Goal: Task Accomplishment & Management: Complete application form

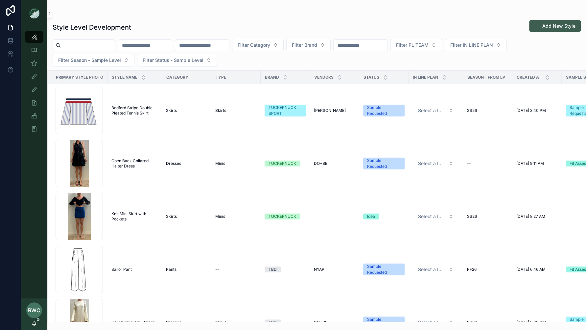
click at [558, 27] on button "Add New Style" at bounding box center [555, 26] width 52 height 12
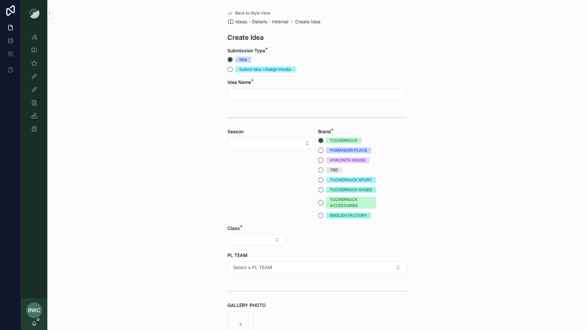
click at [244, 92] on input "scrollable content" at bounding box center [317, 93] width 178 height 9
type input "*********"
click at [291, 142] on button "Select Button" at bounding box center [271, 142] width 88 height 11
click at [258, 232] on div "SS26" at bounding box center [271, 233] width 85 height 11
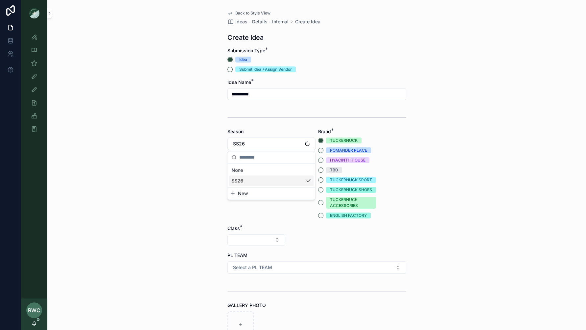
scroll to position [0, 0]
click at [320, 180] on button "TUCKERNUCK SPORT" at bounding box center [320, 179] width 5 height 5
click at [248, 238] on button "Select Button" at bounding box center [256, 239] width 58 height 11
click at [238, 299] on div "Clothing" at bounding box center [256, 297] width 79 height 11
click at [310, 236] on button "Select Button" at bounding box center [317, 239] width 58 height 11
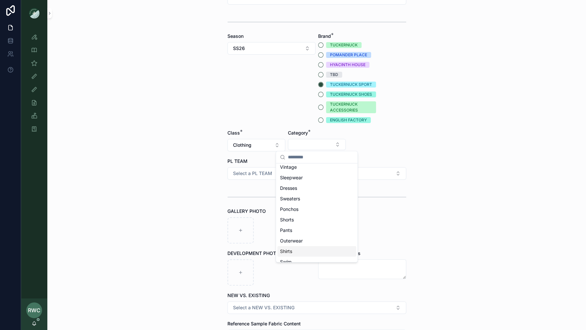
scroll to position [41, 0]
click at [297, 236] on div "Shirts" at bounding box center [316, 234] width 79 height 11
click at [364, 145] on button "Select Button" at bounding box center [377, 144] width 58 height 11
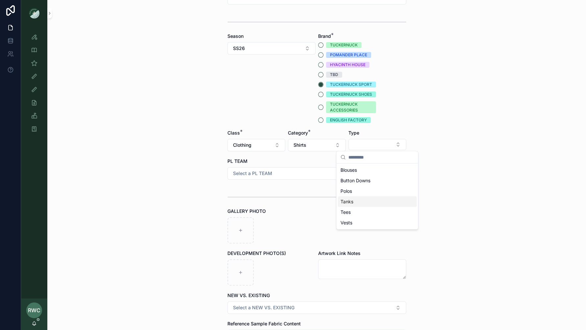
click at [357, 200] on div "Tanks" at bounding box center [377, 201] width 79 height 11
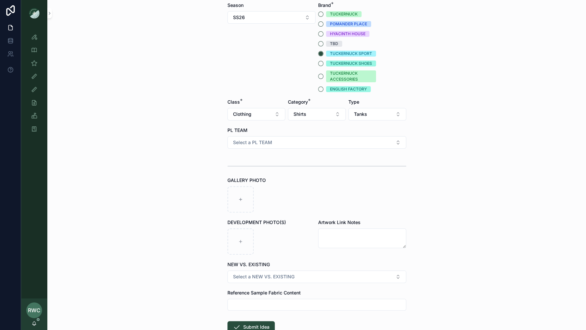
scroll to position [128, 0]
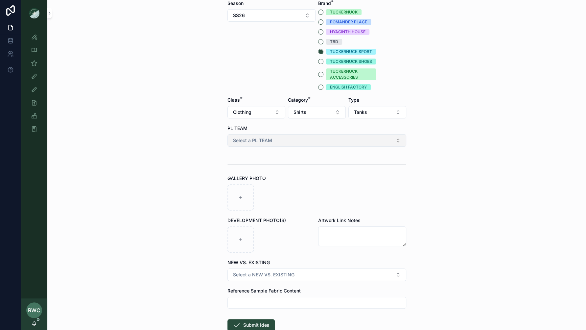
click at [254, 142] on span "Select a PL TEAM" at bounding box center [252, 140] width 39 height 7
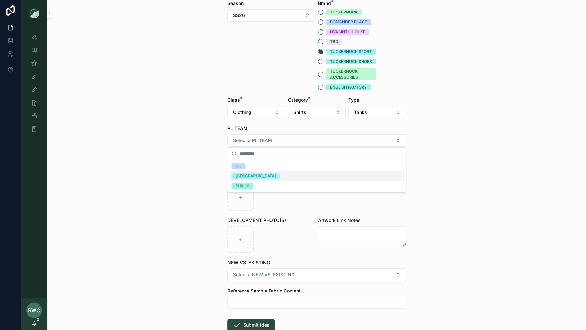
click at [250, 175] on div "[GEOGRAPHIC_DATA]" at bounding box center [317, 176] width 176 height 10
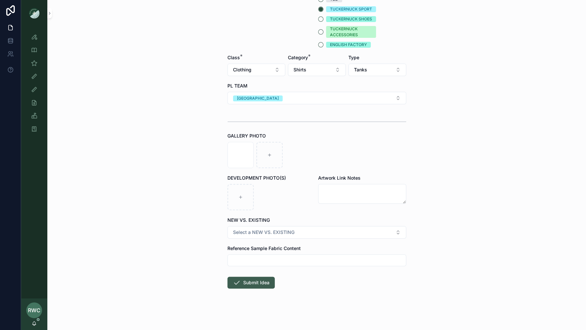
click at [257, 281] on button "Submit Idea" at bounding box center [250, 282] width 47 height 12
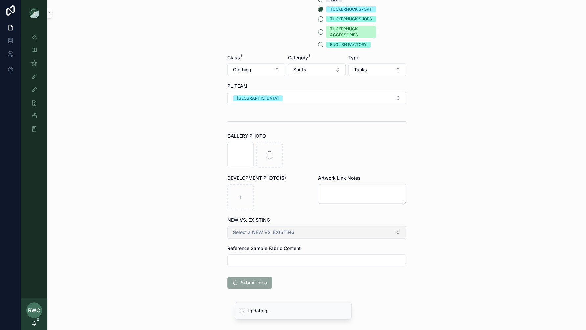
click at [284, 231] on span "Select a NEW VS. EXISTING" at bounding box center [263, 232] width 61 height 7
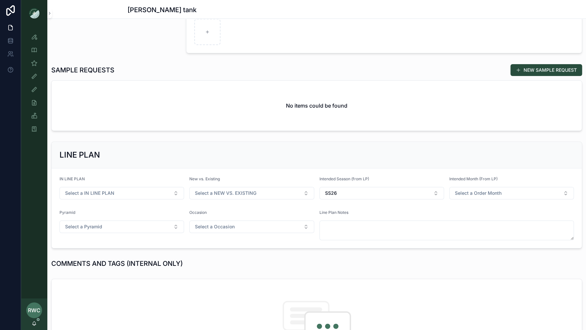
scroll to position [174, 0]
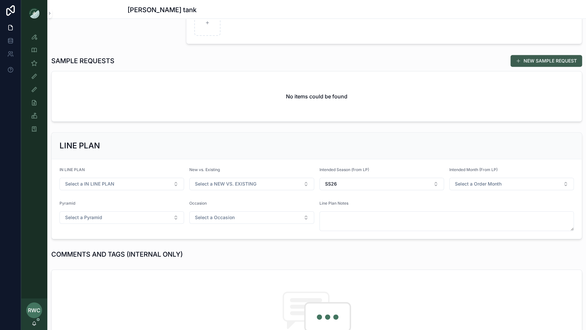
click at [552, 61] on button "NEW SAMPLE REQUEST" at bounding box center [546, 61] width 72 height 12
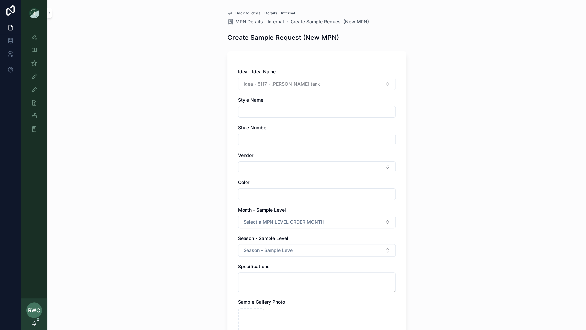
click at [268, 109] on input "scrollable content" at bounding box center [316, 111] width 157 height 9
type input "*********"
click at [254, 138] on input "scrollable content" at bounding box center [316, 139] width 157 height 9
type input "******"
click at [169, 190] on div "Back to Ideas - Details - Internal MPN Details - Internal Create Sample Request…" at bounding box center [316, 165] width 539 height 330
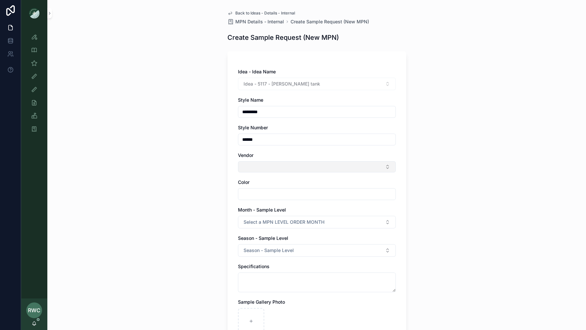
click at [275, 166] on button "Select Button" at bounding box center [317, 166] width 158 height 11
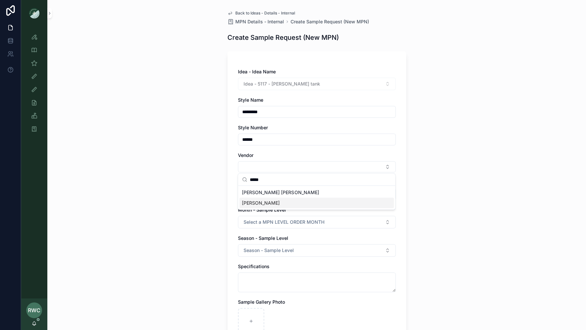
type input "*****"
click at [259, 204] on div "[PERSON_NAME]" at bounding box center [316, 203] width 154 height 11
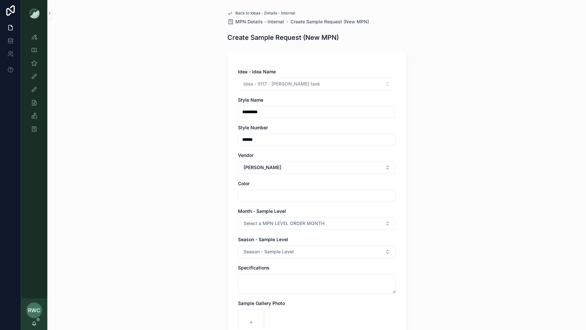
click at [185, 196] on div "Back to Ideas - Details - Internal MPN Details - Internal Create Sample Request…" at bounding box center [316, 165] width 539 height 330
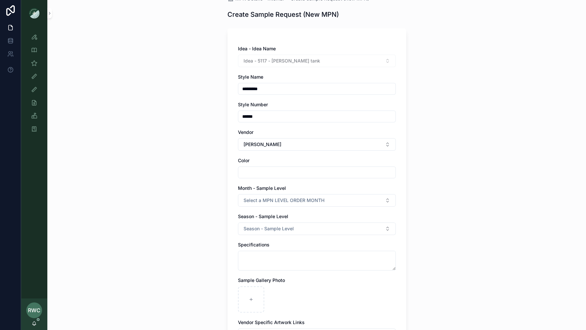
scroll to position [36, 0]
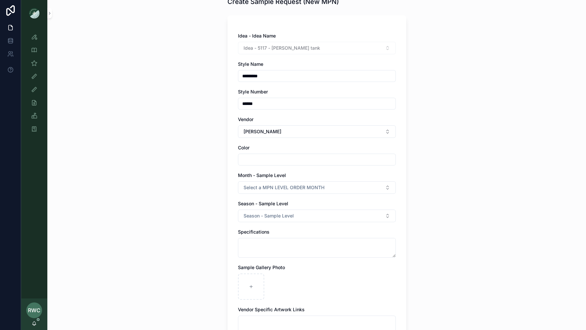
click at [275, 157] on input "scrollable content" at bounding box center [316, 159] width 157 height 9
type input "**********"
click at [274, 186] on span "Select a MPN LEVEL ORDER MONTH" at bounding box center [284, 187] width 81 height 7
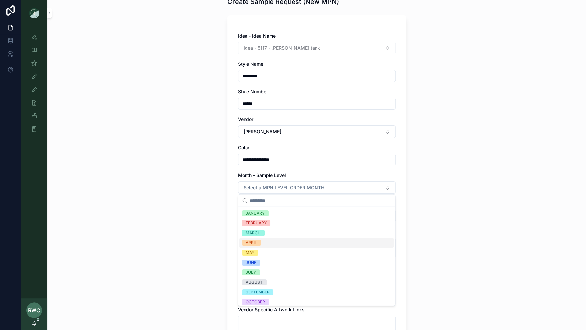
click at [262, 242] on div "APRIL" at bounding box center [316, 243] width 154 height 10
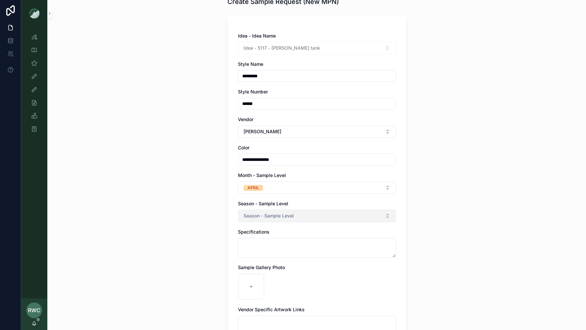
click at [267, 214] on span "Season - Sample Level" at bounding box center [269, 215] width 50 height 7
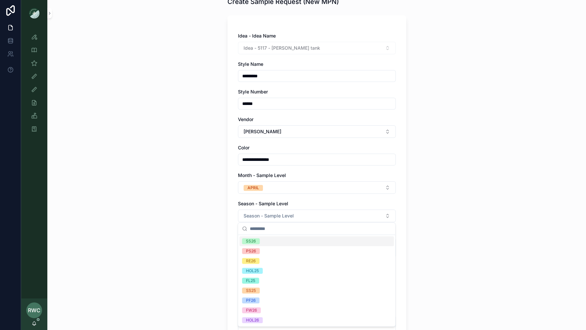
click at [268, 243] on div "SS26" at bounding box center [316, 241] width 154 height 10
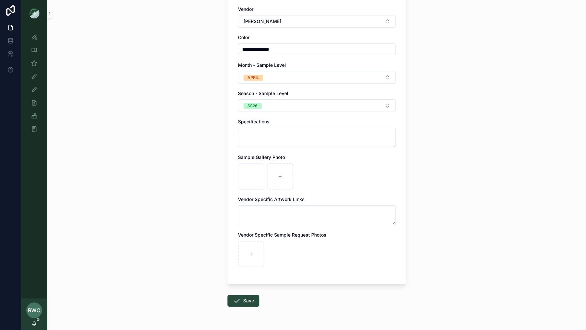
scroll to position [141, 0]
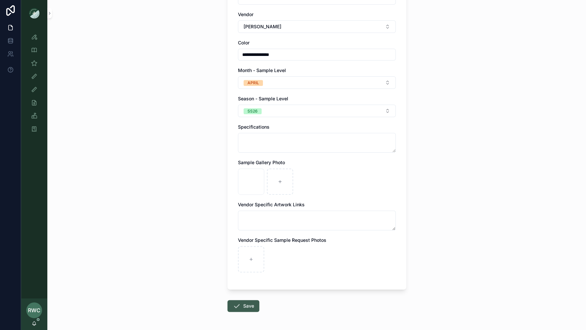
click at [246, 306] on button "Save" at bounding box center [243, 306] width 32 height 12
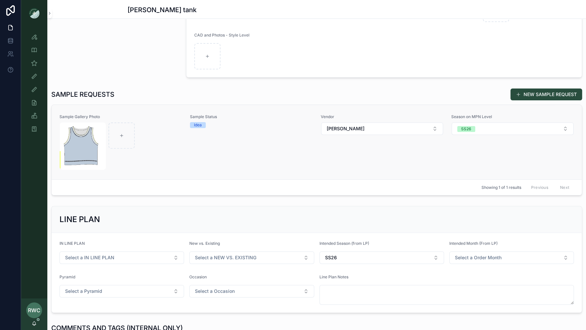
scroll to position [153, 0]
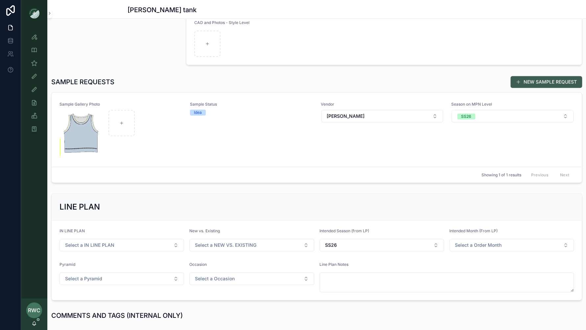
click at [542, 82] on button "NEW SAMPLE REQUEST" at bounding box center [546, 82] width 72 height 12
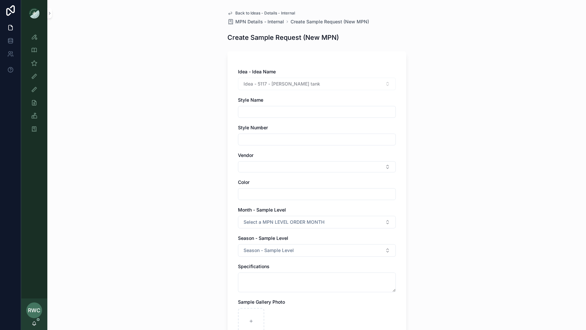
click at [262, 112] on input "scrollable content" at bounding box center [316, 111] width 157 height 9
type input "*********"
click at [263, 139] on input "scrollable content" at bounding box center [316, 139] width 157 height 9
type input "******"
click at [109, 136] on div "Back to Ideas - Details - Internal MPN Details - Internal Create Sample Request…" at bounding box center [316, 165] width 539 height 330
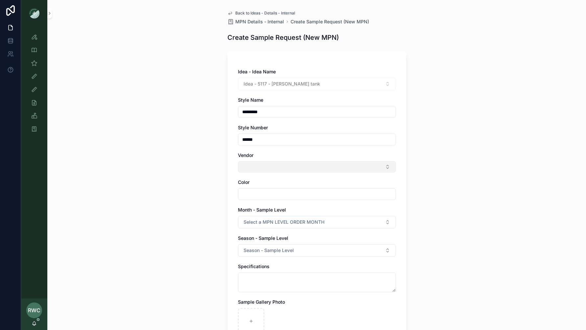
click at [268, 163] on button "Select Button" at bounding box center [317, 166] width 158 height 11
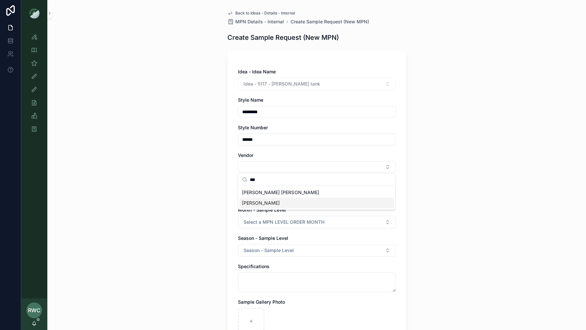
type input "***"
click at [271, 203] on div "[PERSON_NAME]" at bounding box center [316, 203] width 154 height 11
click at [255, 194] on input "scrollable content" at bounding box center [316, 195] width 157 height 9
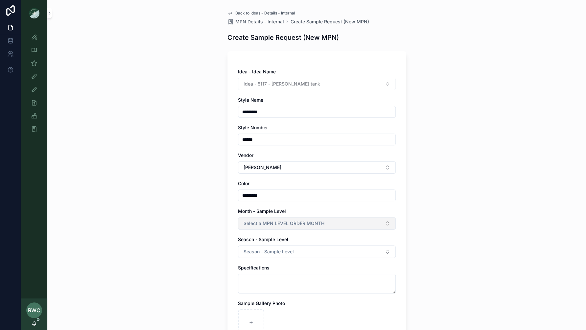
type input "*********"
click at [253, 222] on span "Select a MPN LEVEL ORDER MONTH" at bounding box center [284, 223] width 81 height 7
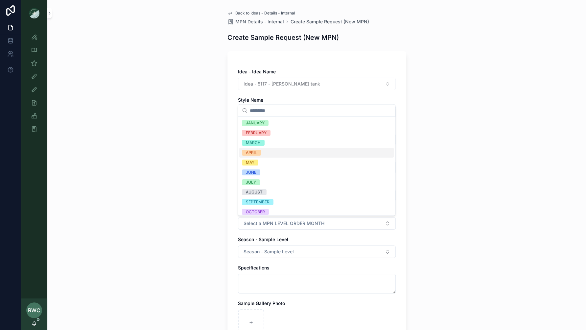
click at [261, 153] on div "APRIL" at bounding box center [316, 153] width 154 height 10
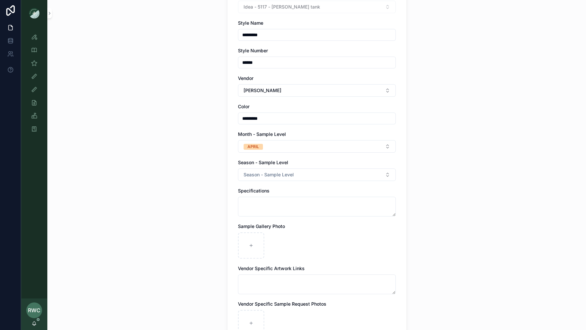
scroll to position [108, 0]
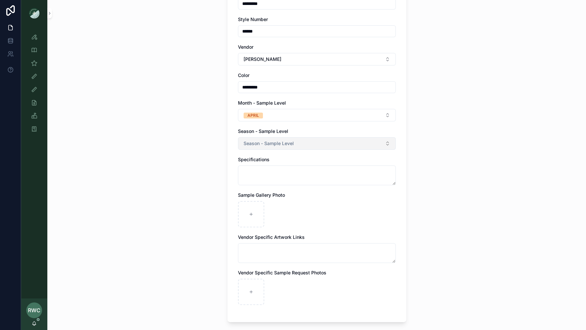
click at [290, 140] on span "Season - Sample Level" at bounding box center [269, 143] width 50 height 7
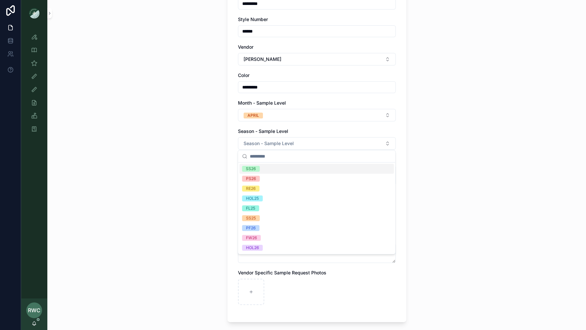
click at [276, 169] on div "SS26" at bounding box center [316, 169] width 154 height 10
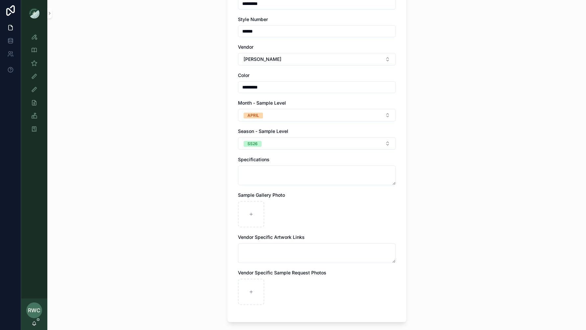
click at [210, 183] on div "Back to Ideas - Details - Internal MPN Details - Internal Create Sample Request…" at bounding box center [316, 57] width 539 height 330
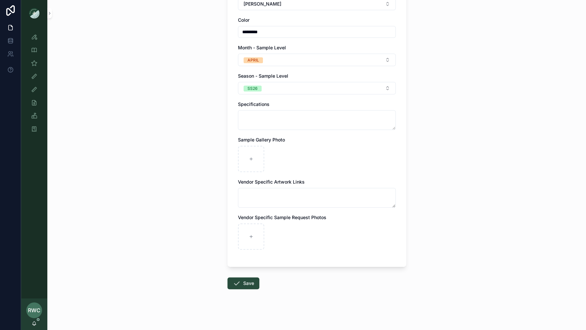
scroll to position [164, 0]
click at [242, 281] on button "Save" at bounding box center [243, 283] width 32 height 12
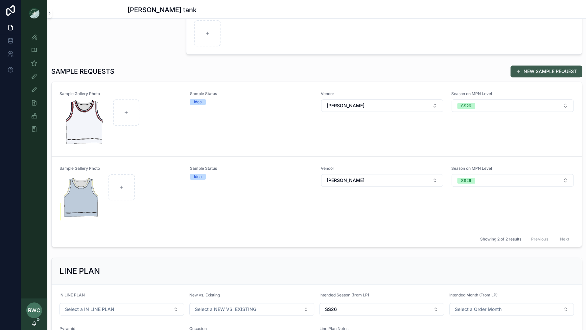
click at [553, 68] on button "NEW SAMPLE REQUEST" at bounding box center [546, 71] width 72 height 12
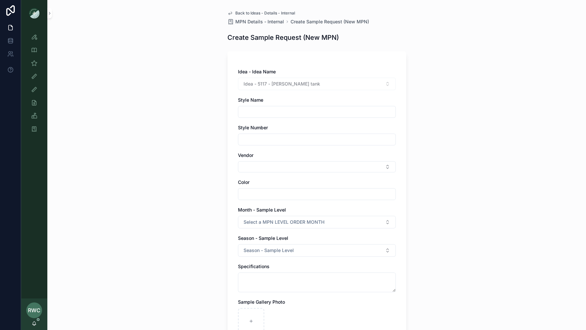
click at [278, 115] on input "scrollable content" at bounding box center [316, 111] width 157 height 9
type input "*********"
click at [276, 139] on input "scrollable content" at bounding box center [316, 139] width 157 height 9
type input "******"
click at [267, 169] on button "Select Button" at bounding box center [317, 166] width 158 height 11
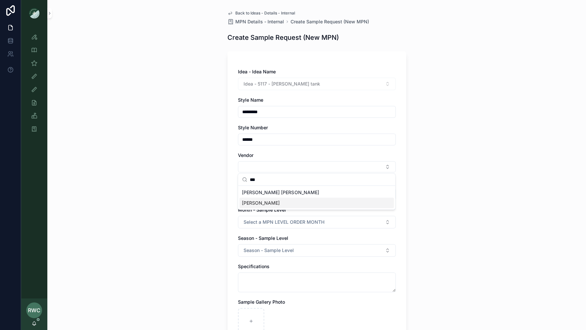
type input "***"
click at [254, 203] on span "[PERSON_NAME]" at bounding box center [261, 203] width 38 height 7
click at [204, 192] on div "Back to Ideas - Details - Internal MPN Details - Internal Create Sample Request…" at bounding box center [316, 165] width 539 height 330
click at [253, 196] on input "scrollable content" at bounding box center [316, 195] width 157 height 9
type input "**********"
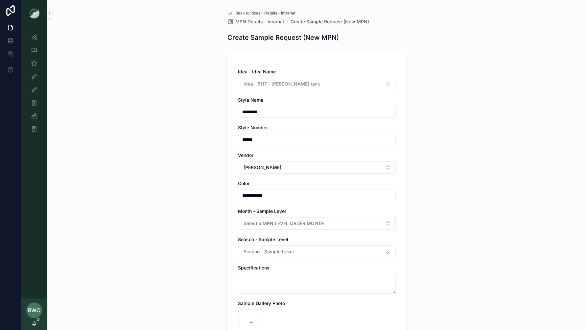
click at [211, 227] on div "**********" at bounding box center [316, 165] width 539 height 330
click at [254, 223] on span "Select a MPN LEVEL ORDER MONTH" at bounding box center [284, 223] width 81 height 7
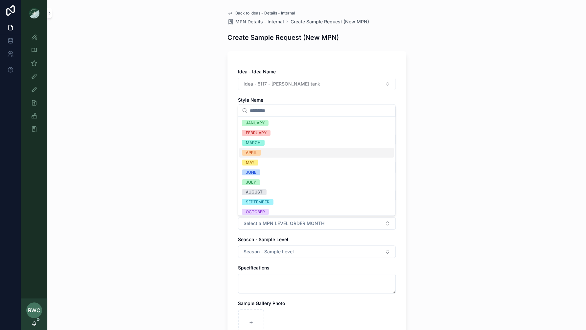
click at [262, 152] on div "APRIL" at bounding box center [316, 153] width 154 height 10
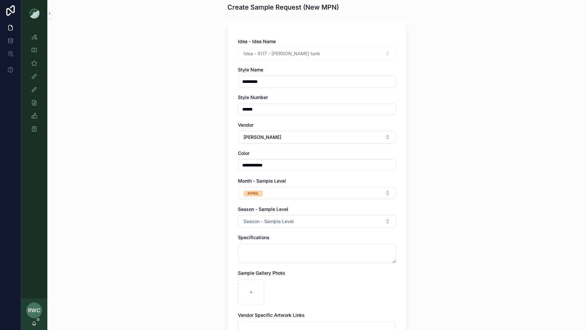
scroll to position [36, 0]
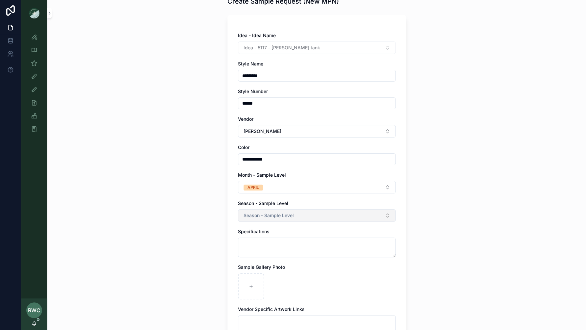
click at [262, 214] on span "Season - Sample Level" at bounding box center [269, 215] width 50 height 7
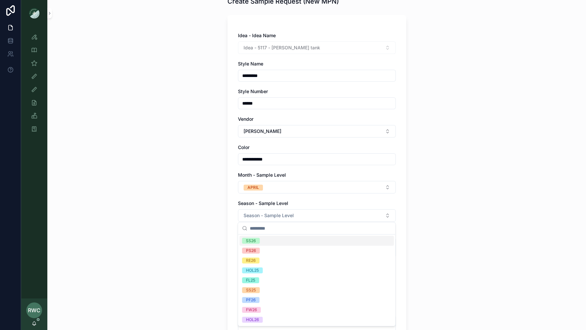
click at [262, 240] on div "SS26" at bounding box center [316, 241] width 154 height 10
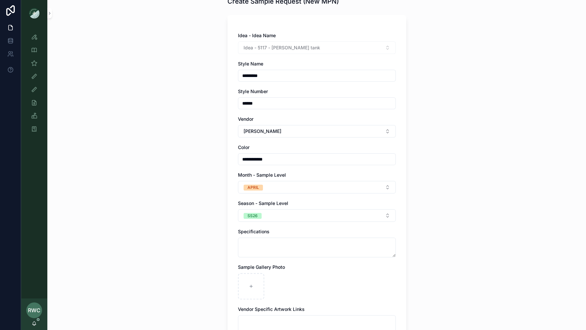
click at [209, 232] on div "**********" at bounding box center [316, 129] width 539 height 330
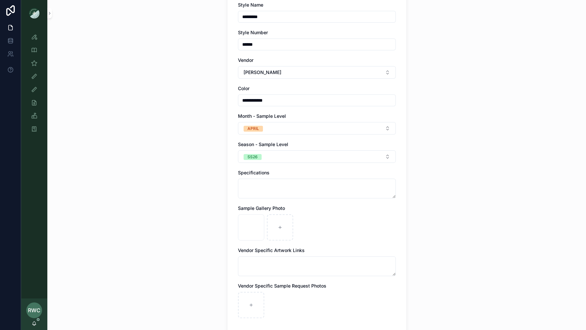
scroll to position [164, 0]
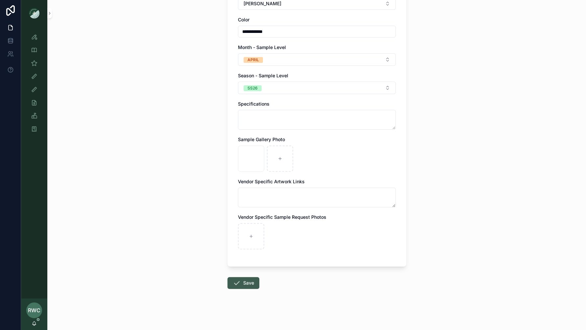
click at [245, 279] on button "Save" at bounding box center [243, 283] width 32 height 12
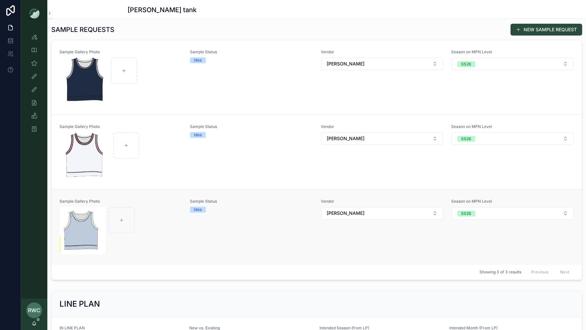
scroll to position [191, 0]
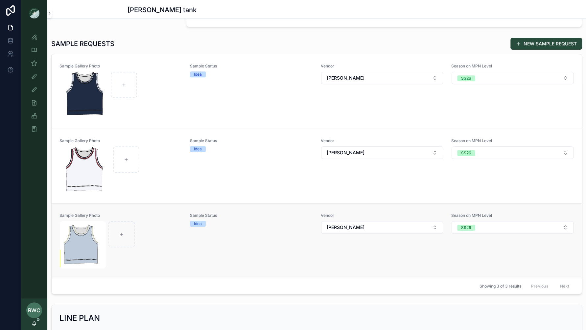
click at [187, 248] on div "Sample Gallery Photo Sample Status Idea Vendor [PERSON_NAME] Season on MPN Leve…" at bounding box center [316, 241] width 514 height 56
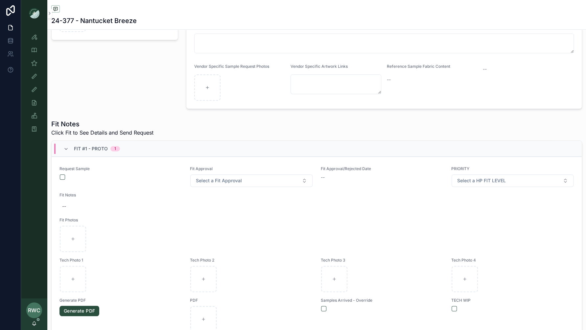
scroll to position [230, 0]
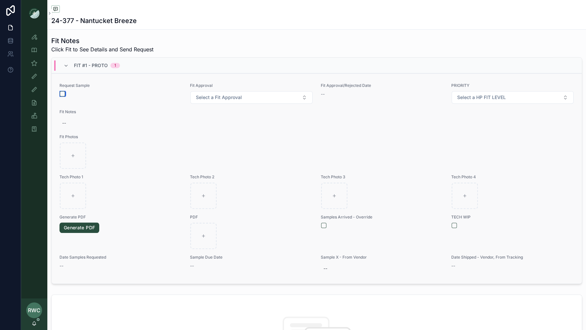
click at [60, 95] on button "scrollable content" at bounding box center [62, 93] width 5 height 5
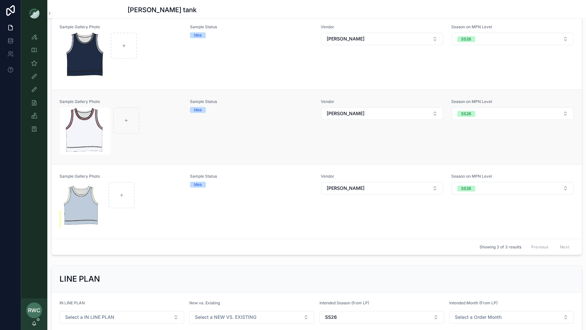
click at [191, 119] on div "Sample Status Idea" at bounding box center [251, 127] width 123 height 56
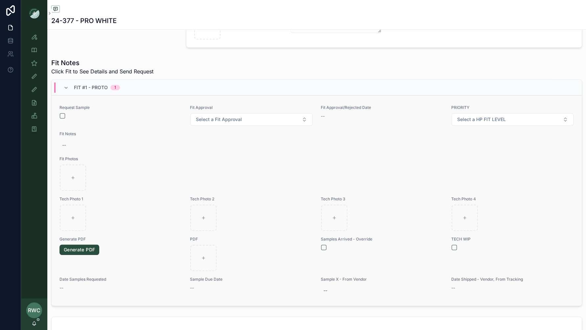
scroll to position [251, 0]
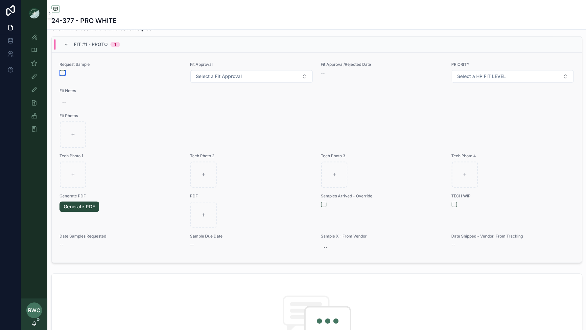
click at [60, 72] on button "scrollable content" at bounding box center [62, 72] width 5 height 5
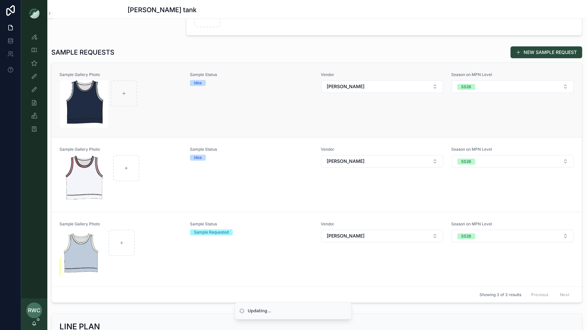
scroll to position [168, 0]
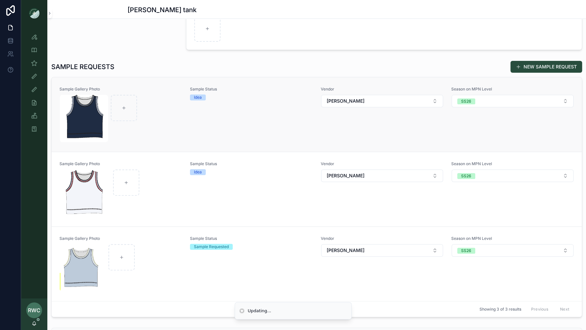
click at [180, 120] on div "scrollable content" at bounding box center [121, 118] width 122 height 47
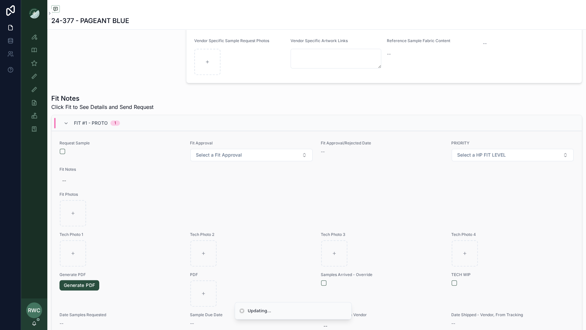
scroll to position [208, 0]
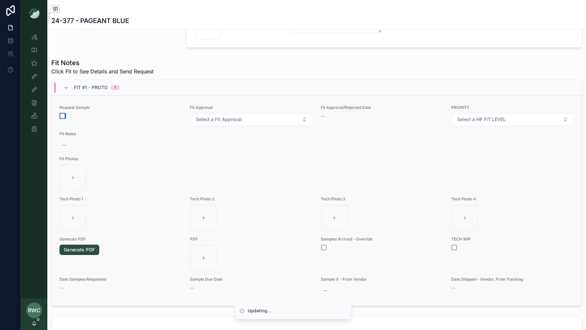
click at [63, 113] on button "scrollable content" at bounding box center [62, 115] width 5 height 5
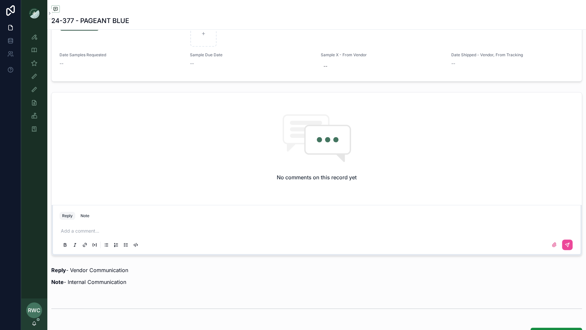
scroll to position [436, 0]
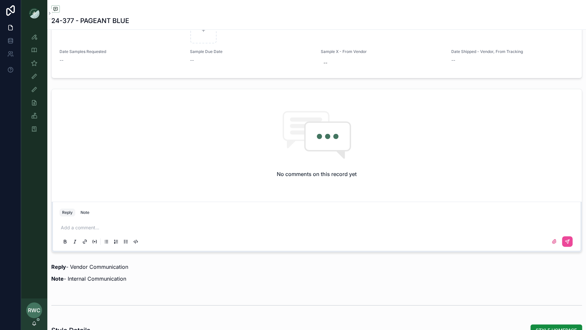
click at [98, 225] on p "scrollable content" at bounding box center [318, 227] width 514 height 7
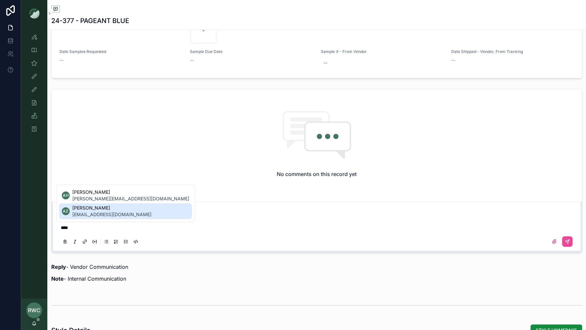
click at [97, 210] on span "[PERSON_NAME]" at bounding box center [111, 207] width 79 height 7
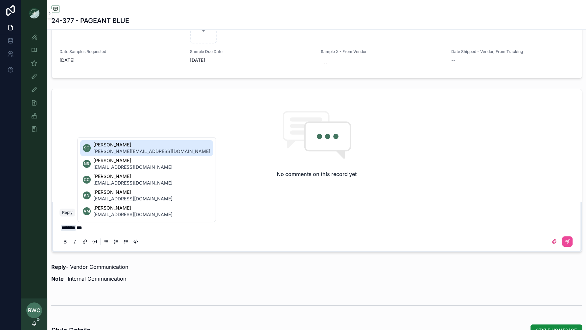
click at [142, 149] on span "[PERSON_NAME][EMAIL_ADDRESS][DOMAIN_NAME]" at bounding box center [151, 151] width 117 height 7
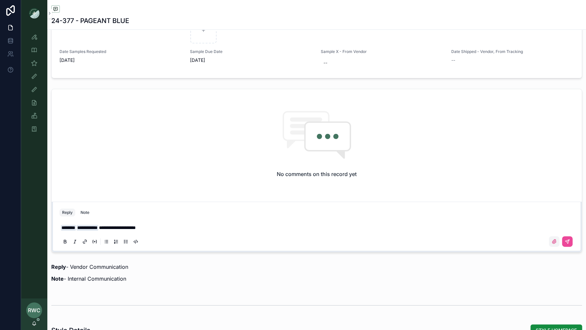
click at [554, 240] on icon "scrollable content" at bounding box center [554, 241] width 5 height 5
click at [0, 0] on input "scrollable content" at bounding box center [0, 0] width 0 height 0
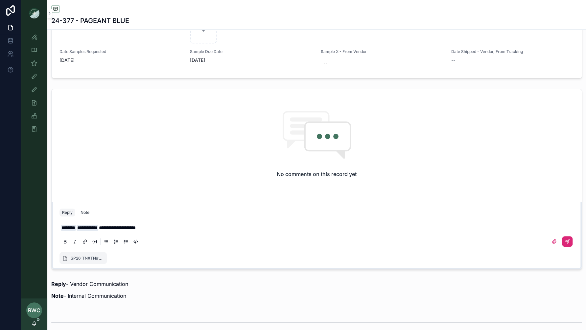
click at [568, 239] on icon "scrollable content" at bounding box center [567, 241] width 5 height 5
